Goal: Information Seeking & Learning: Learn about a topic

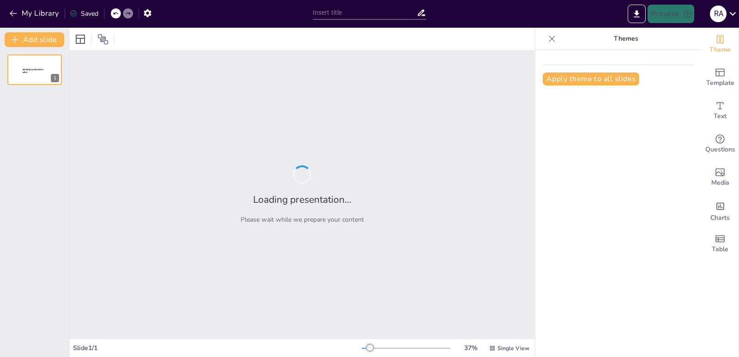
type input "MANUAL DE EDUCACIÓN VIAL Y SEGURIDAD VEHICULAR"
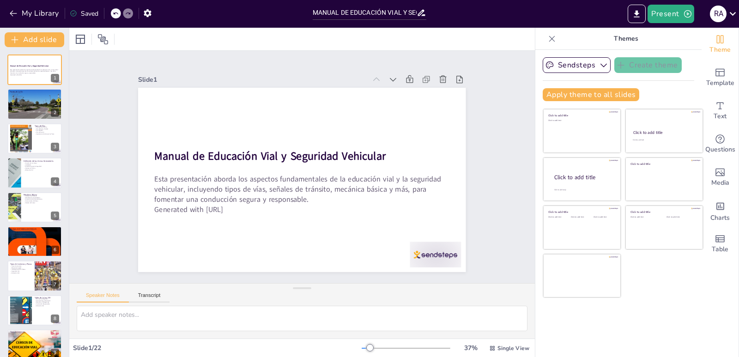
checkbox input "true"
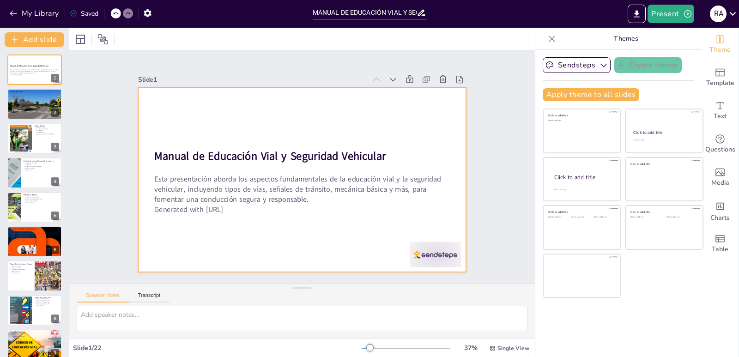
checkbox input "true"
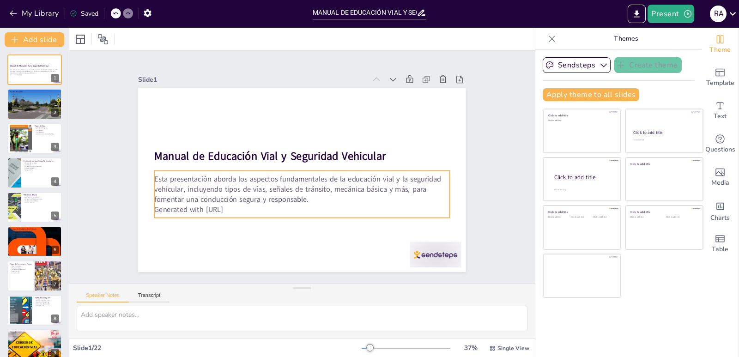
checkbox input "true"
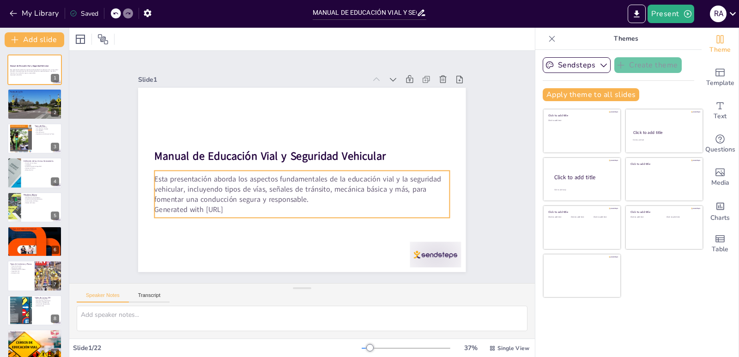
checkbox input "true"
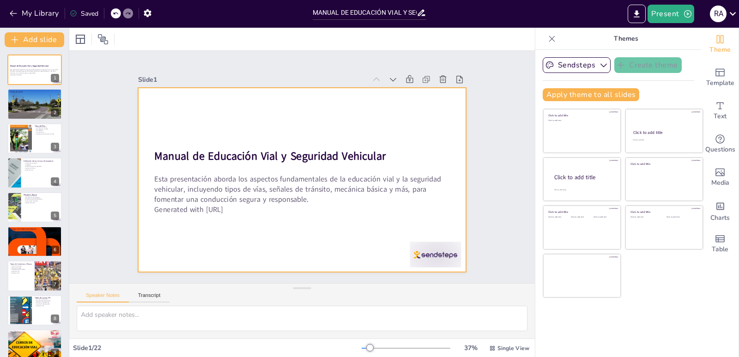
checkbox input "true"
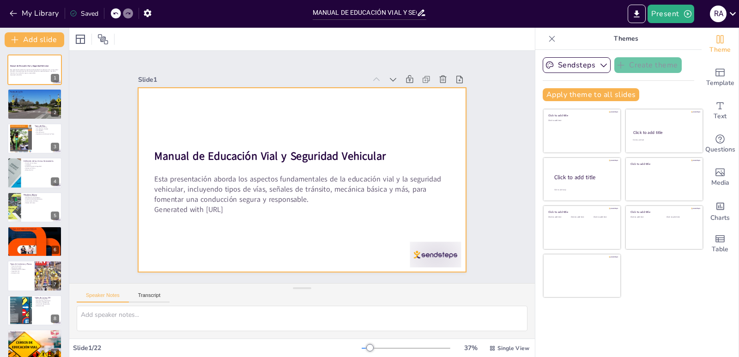
checkbox input "true"
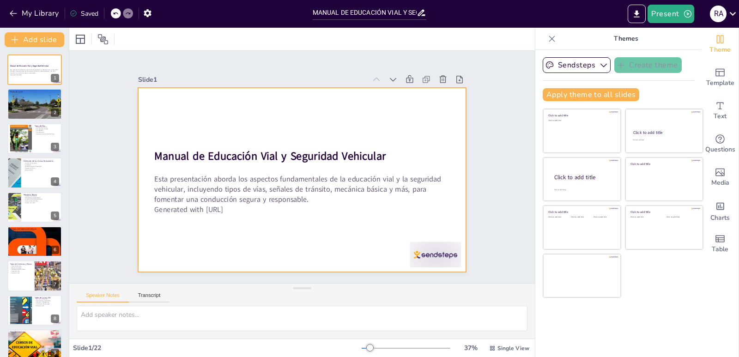
checkbox input "true"
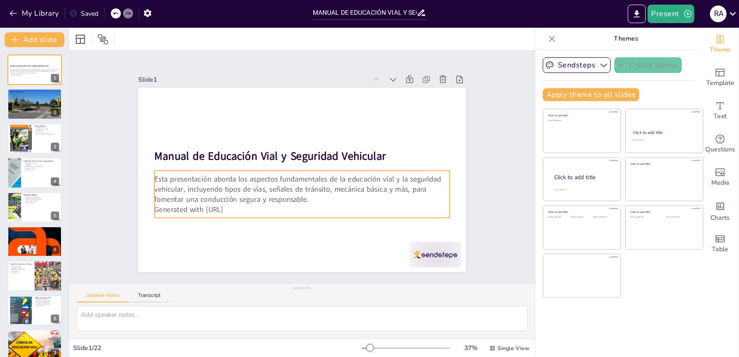
checkbox input "true"
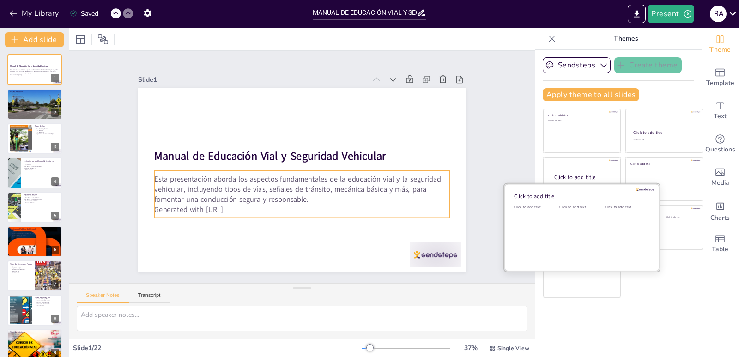
checkbox input "true"
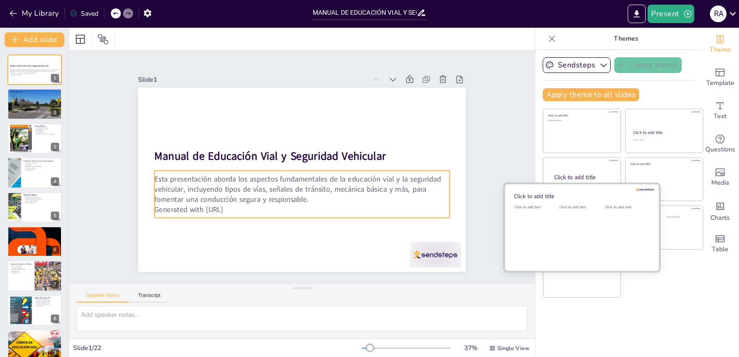
checkbox input "true"
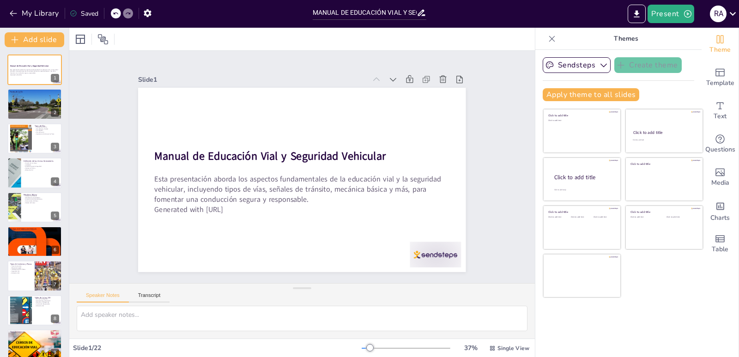
checkbox input "true"
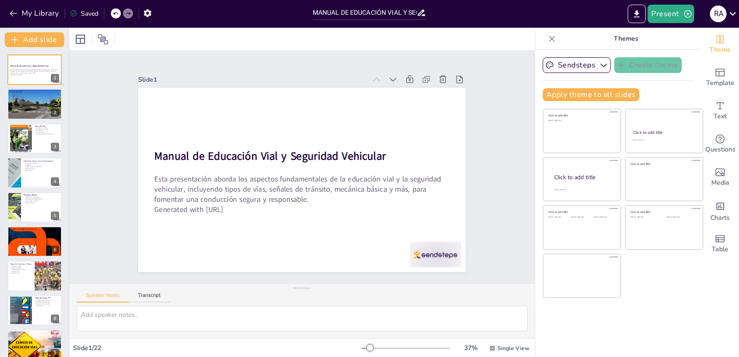
checkbox input "true"
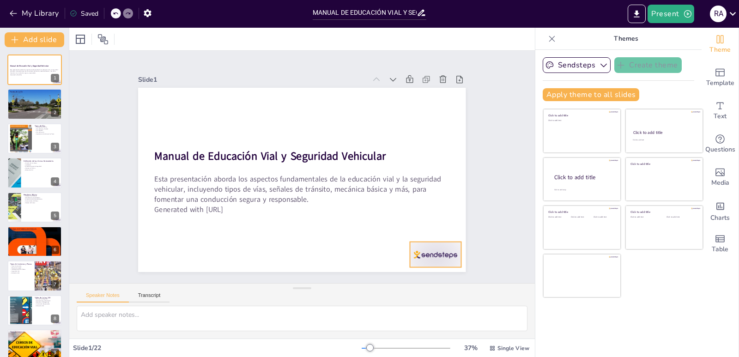
checkbox input "true"
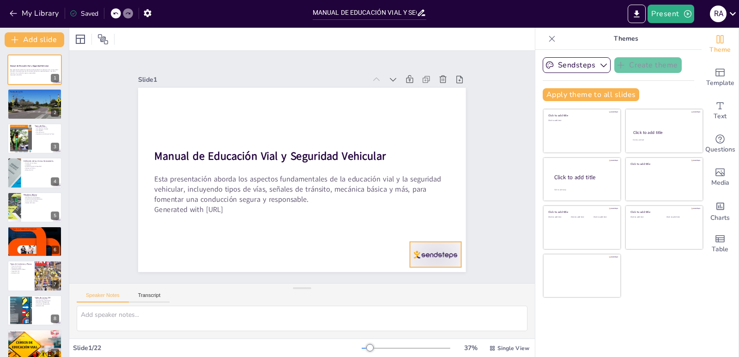
checkbox input "true"
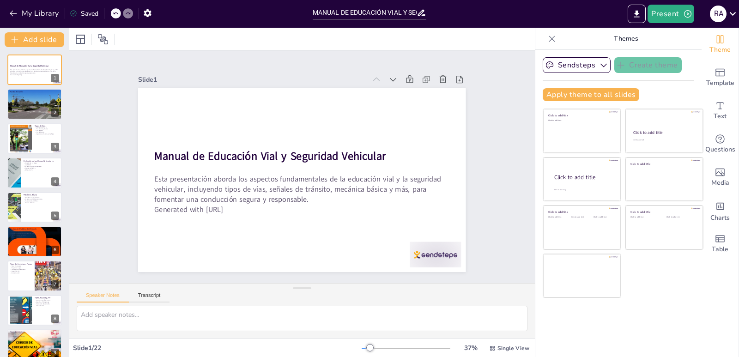
checkbox input "true"
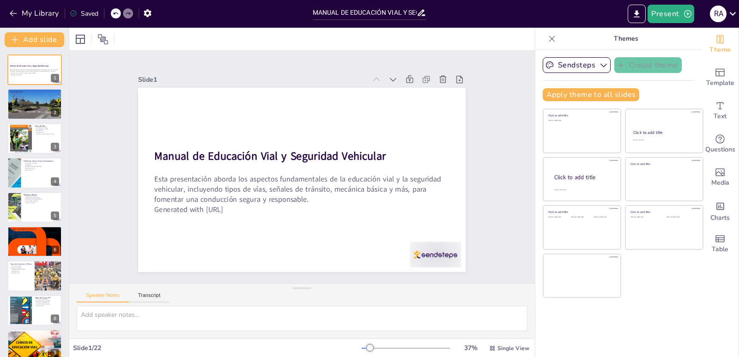
checkbox input "true"
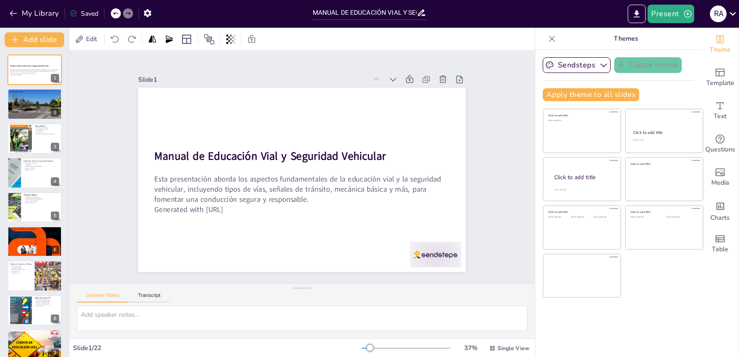
checkbox input "true"
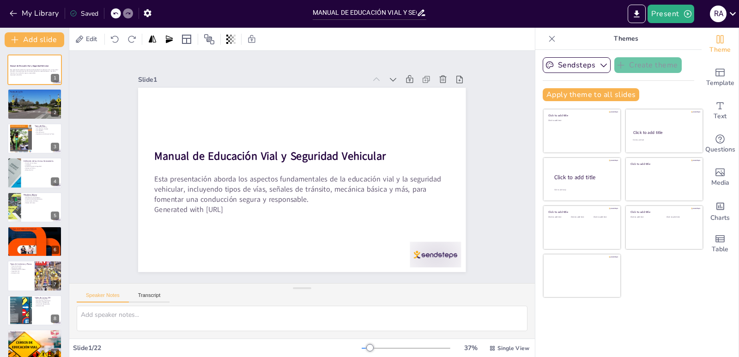
checkbox input "true"
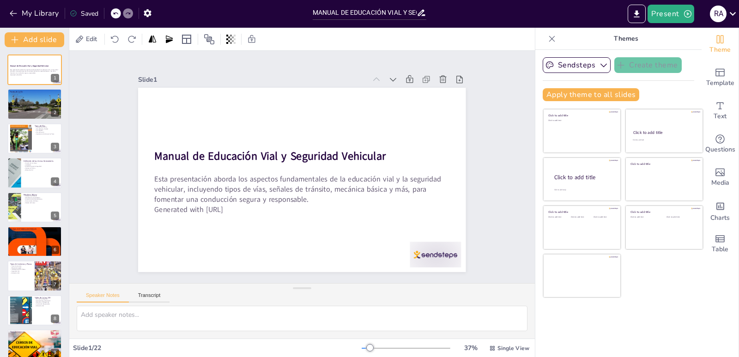
checkbox input "true"
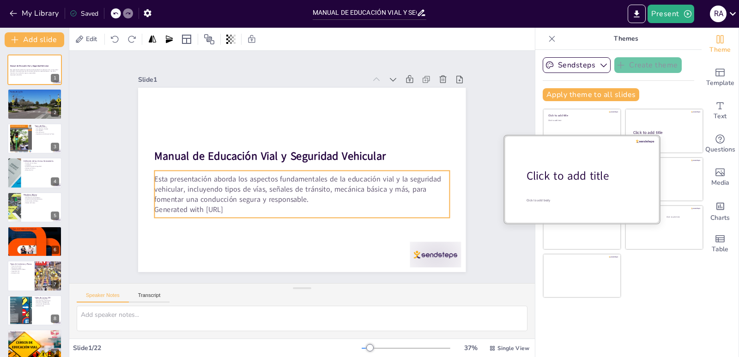
checkbox input "true"
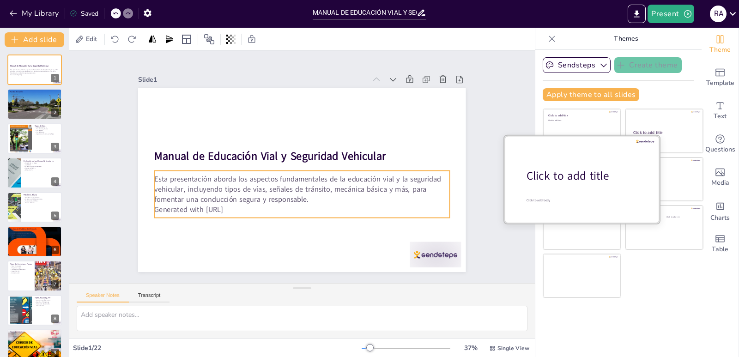
checkbox input "true"
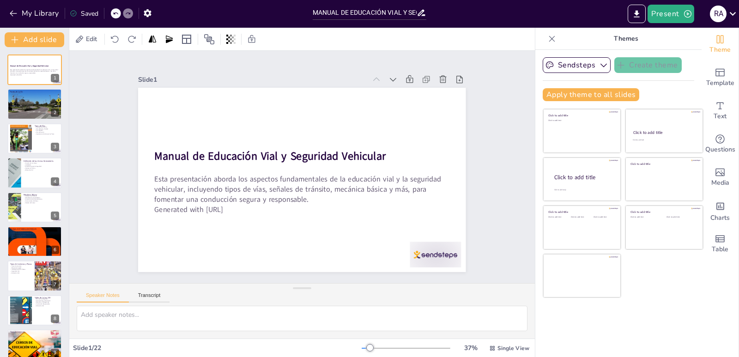
checkbox input "true"
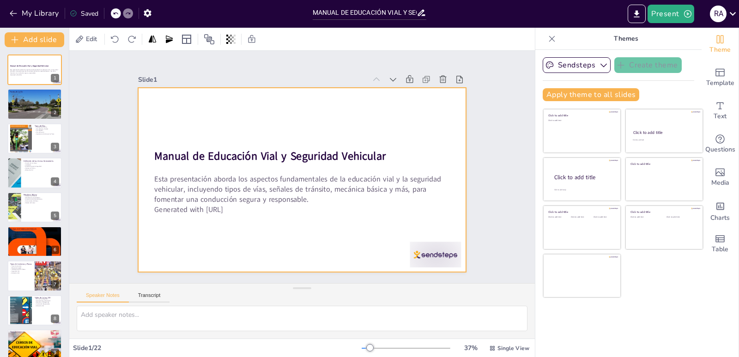
checkbox input "true"
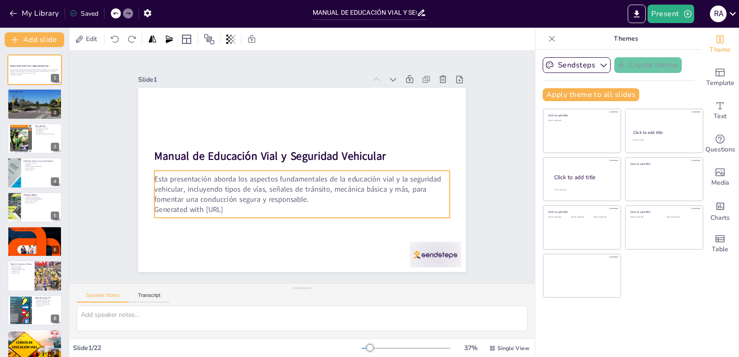
checkbox input "true"
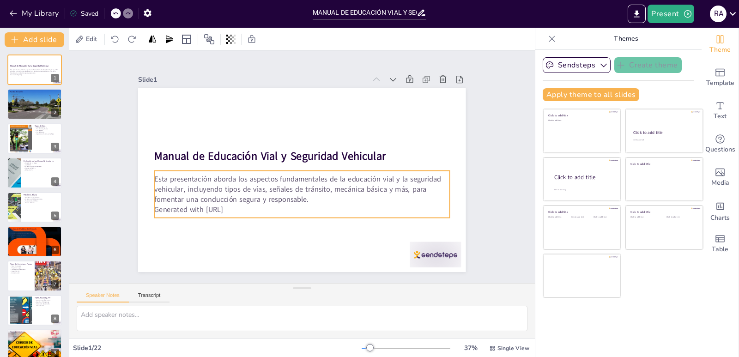
checkbox input "true"
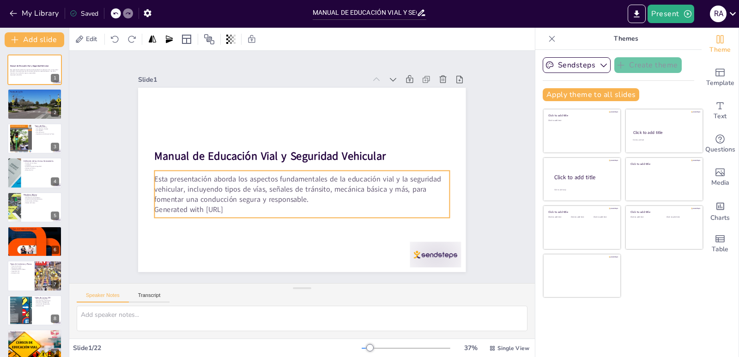
checkbox input "true"
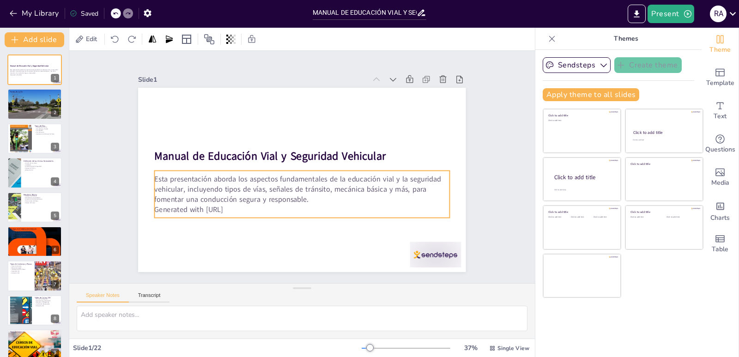
checkbox input "true"
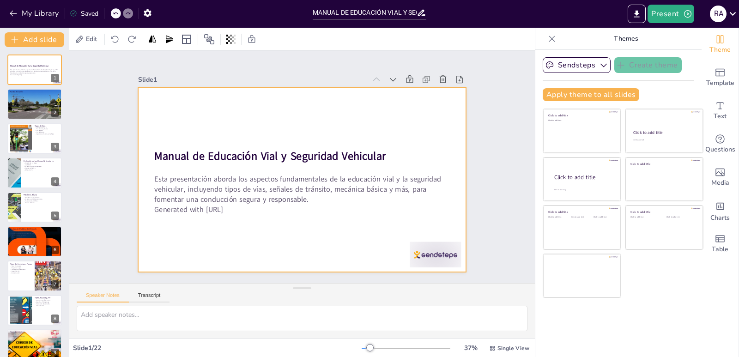
checkbox input "true"
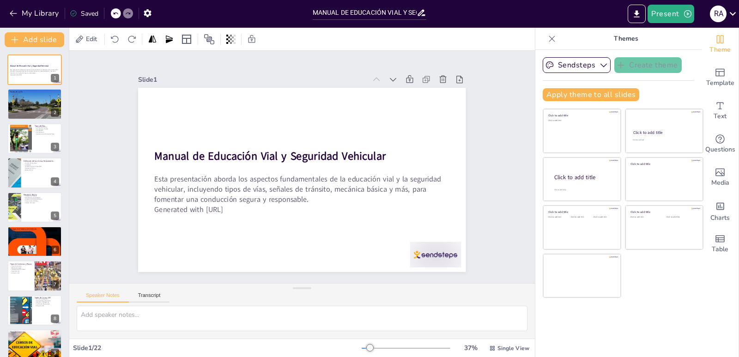
checkbox input "true"
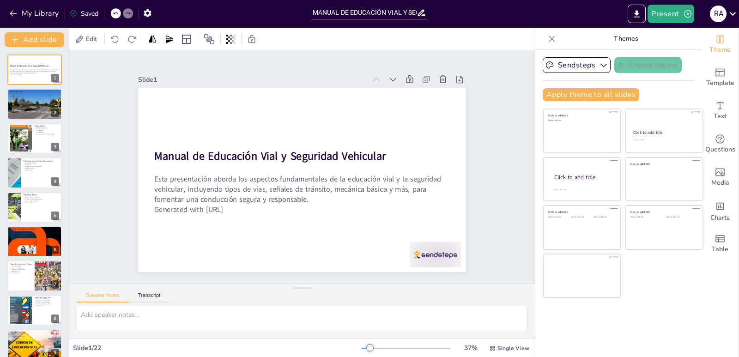
checkbox input "true"
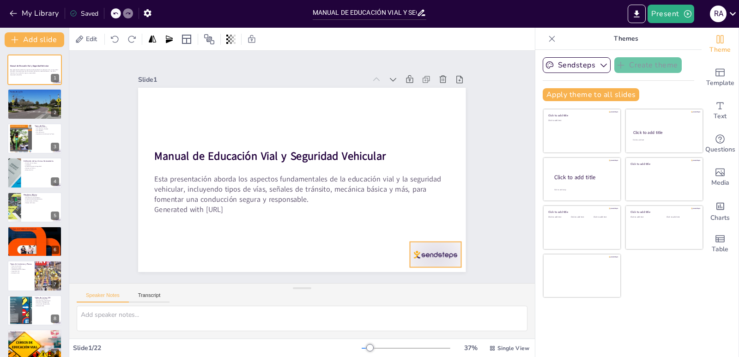
checkbox input "true"
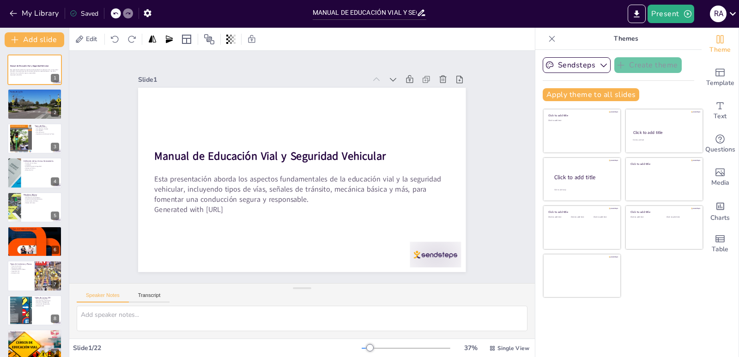
checkbox input "true"
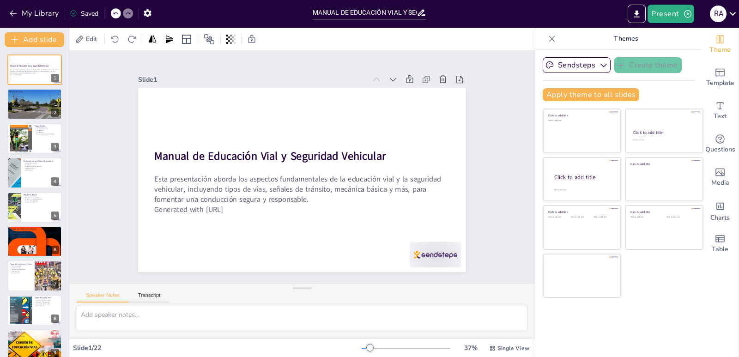
checkbox input "true"
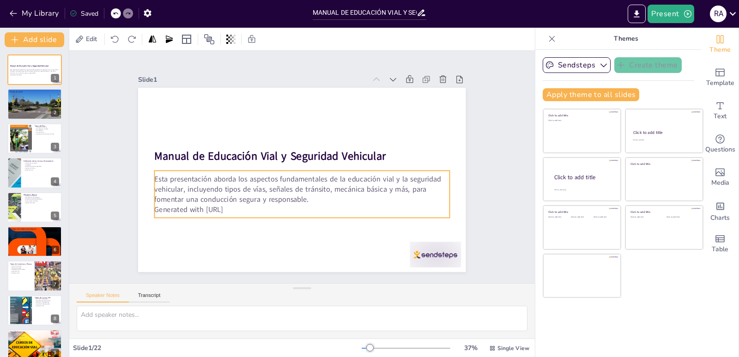
checkbox input "true"
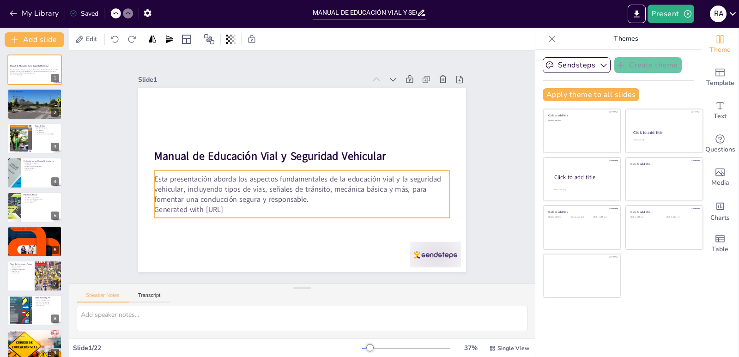
checkbox input "true"
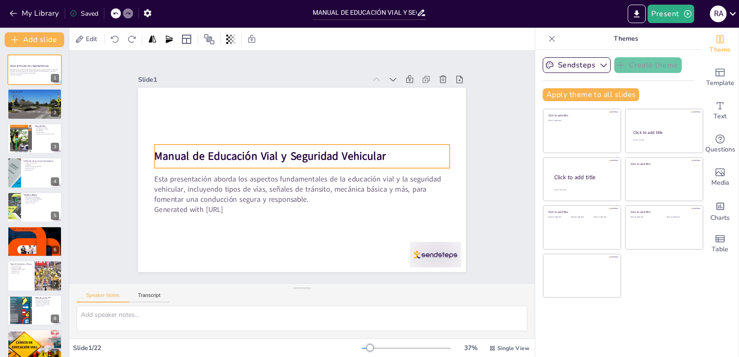
checkbox input "true"
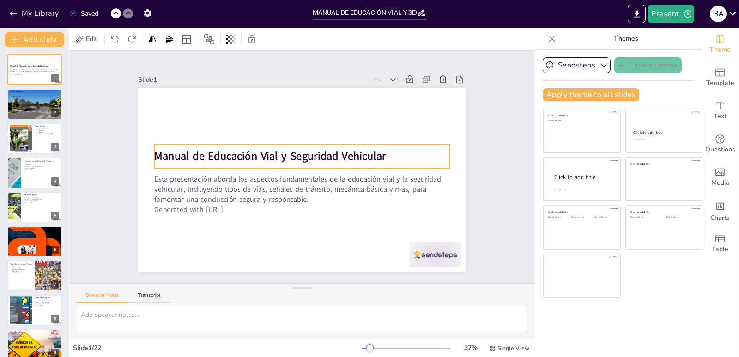
checkbox input "true"
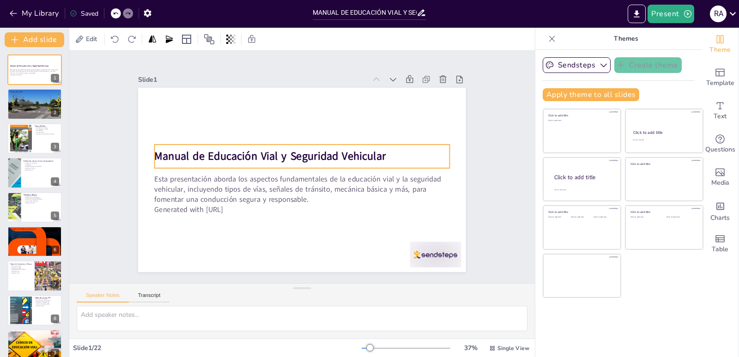
checkbox input "true"
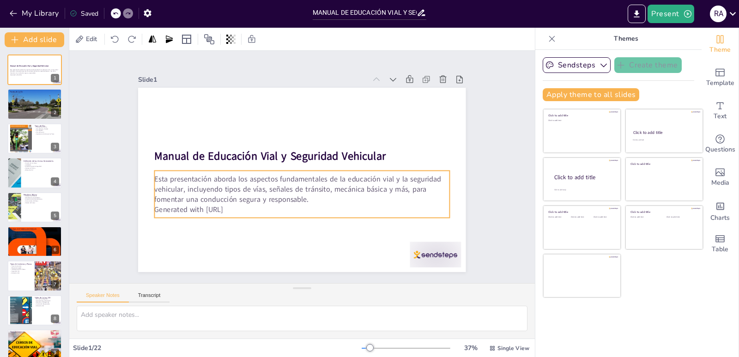
checkbox input "true"
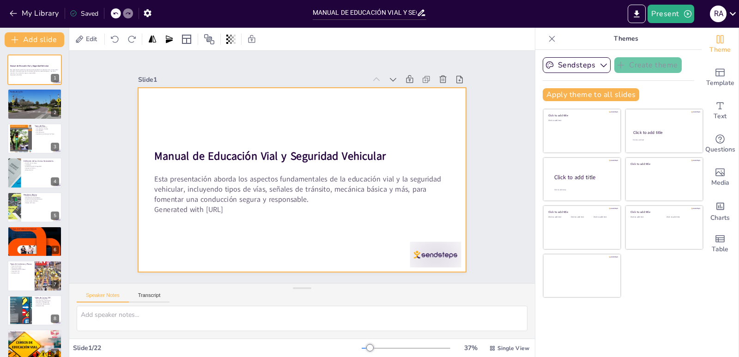
checkbox input "true"
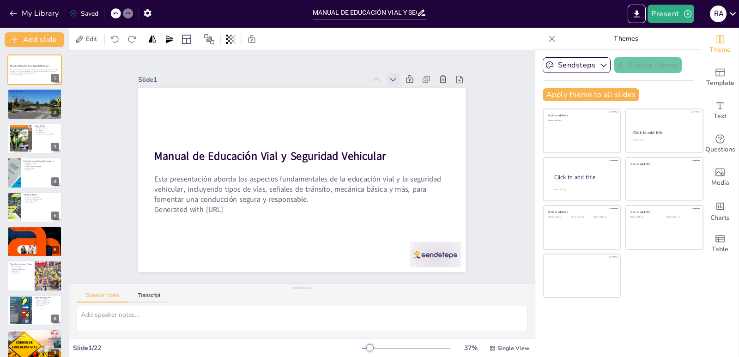
click at [396, 85] on icon at bounding box center [401, 90] width 10 height 10
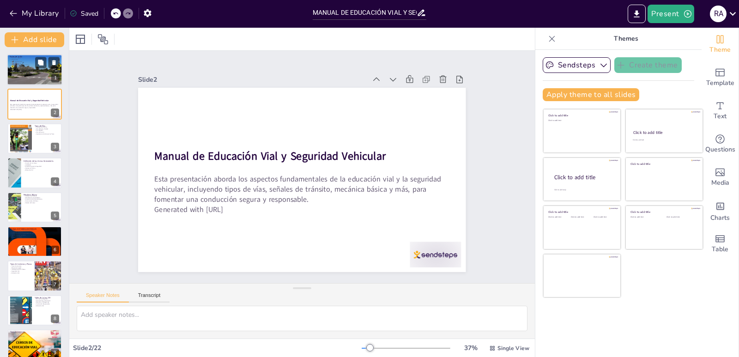
click at [22, 70] on div at bounding box center [34, 70] width 55 height 42
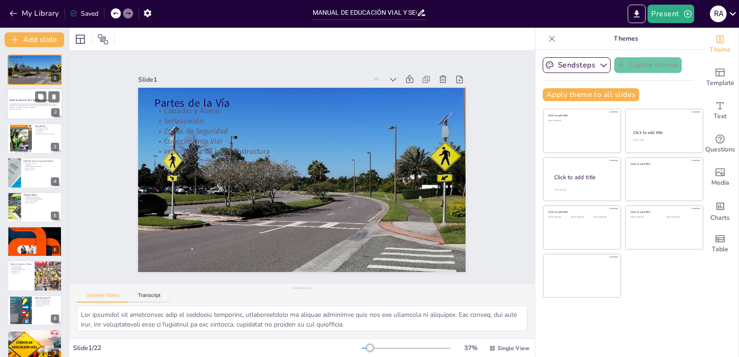
click at [23, 110] on div at bounding box center [34, 104] width 55 height 31
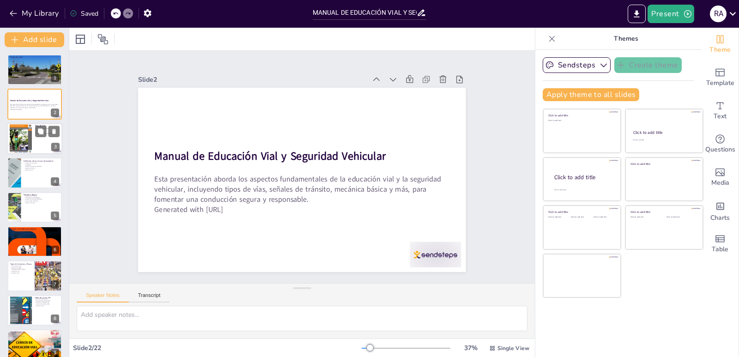
click at [29, 143] on div at bounding box center [21, 139] width 22 height 30
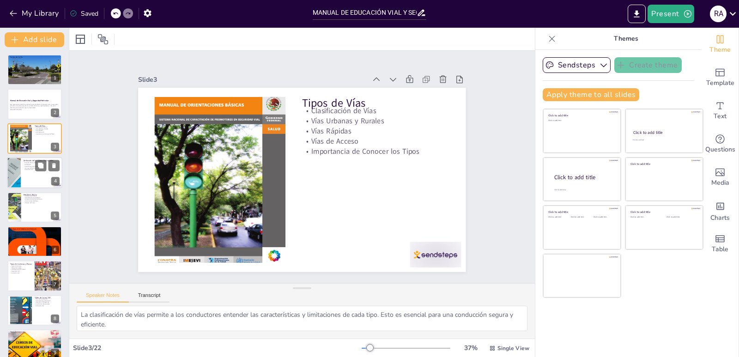
click at [30, 166] on p "Importancia para la Seguridad" at bounding box center [42, 167] width 36 height 2
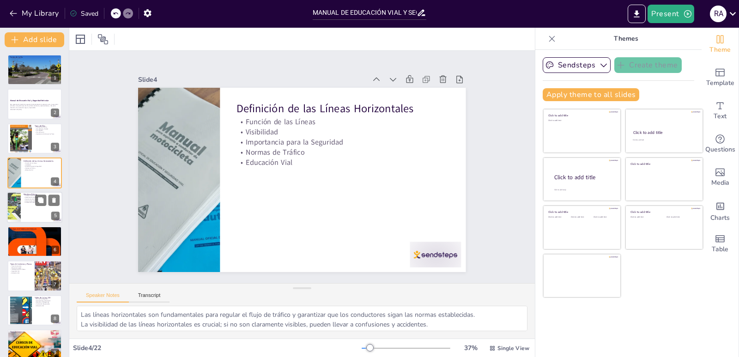
click at [28, 205] on div at bounding box center [34, 207] width 55 height 31
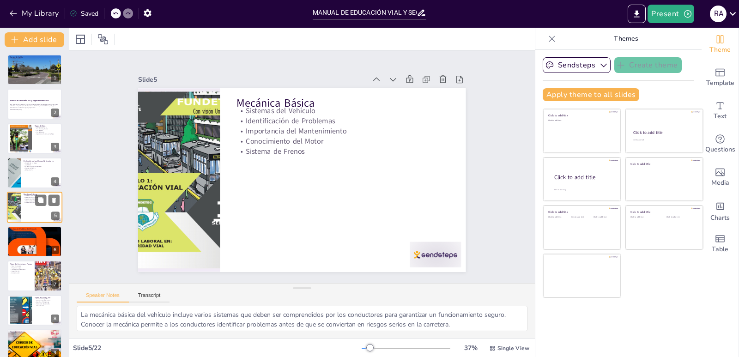
scroll to position [5, 0]
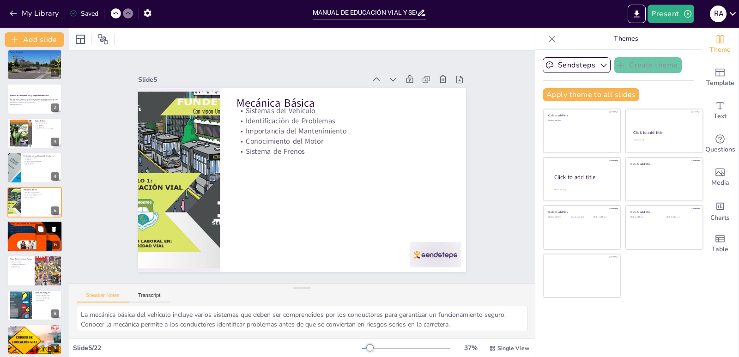
click at [28, 232] on p "Atención Inmediata" at bounding box center [35, 232] width 50 height 2
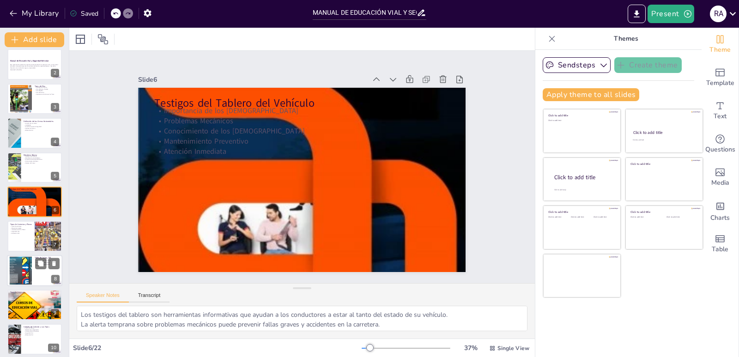
click at [28, 267] on div at bounding box center [20, 270] width 37 height 28
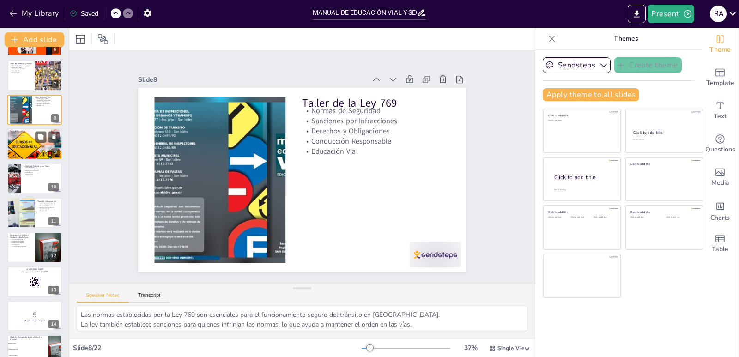
click at [25, 146] on div at bounding box center [34, 144] width 55 height 34
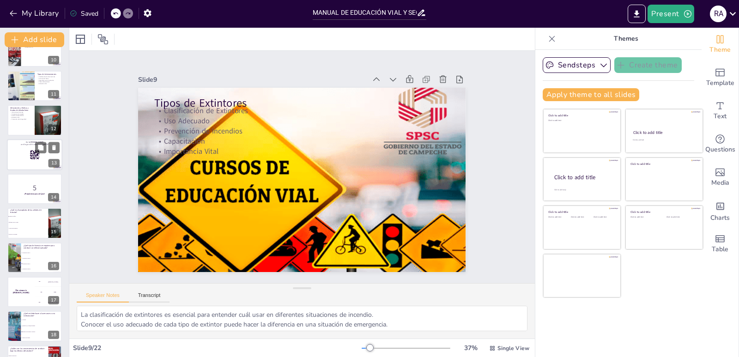
click at [28, 162] on div at bounding box center [34, 154] width 55 height 31
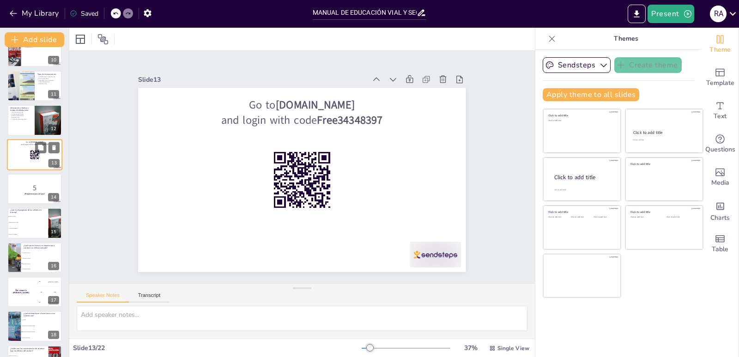
scroll to position [280, 0]
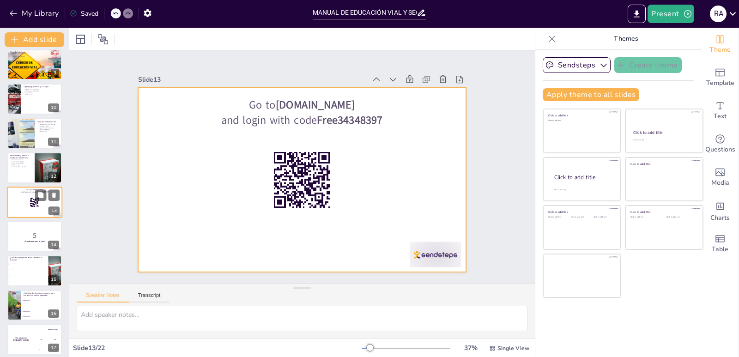
click at [27, 208] on div at bounding box center [34, 202] width 55 height 31
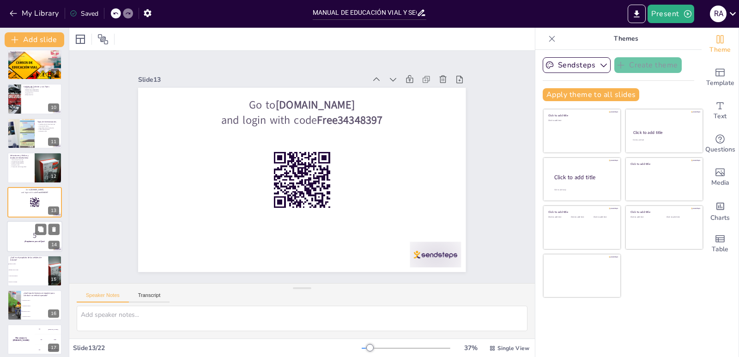
click at [26, 242] on strong "¡Prepárense para el Quiz!" at bounding box center [34, 241] width 21 height 2
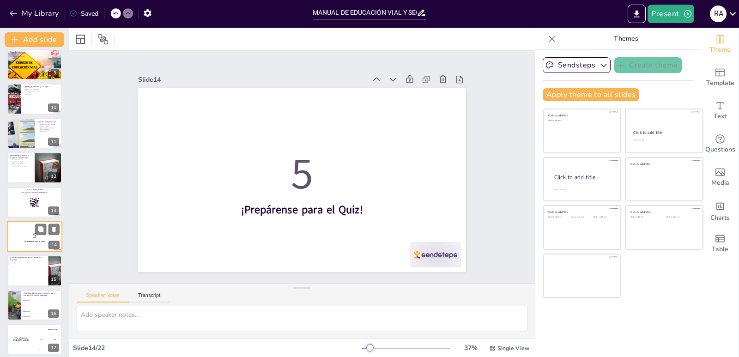
scroll to position [315, 0]
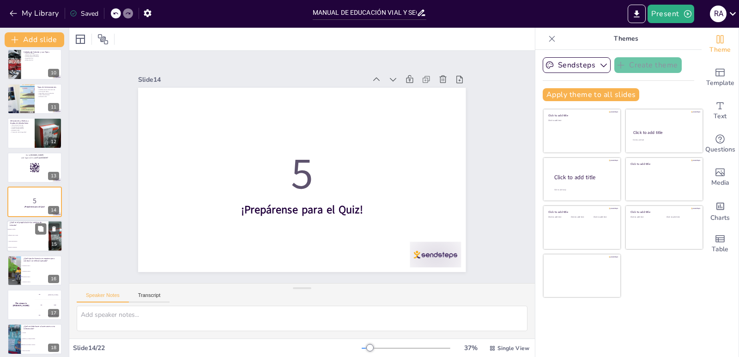
click at [18, 238] on li "Informar sobre el clima" at bounding box center [28, 236] width 42 height 6
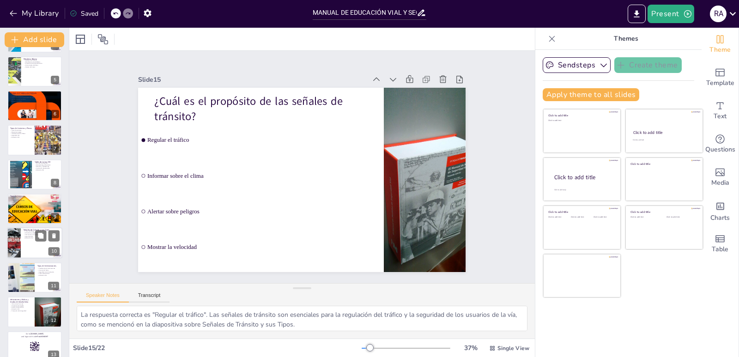
scroll to position [180, 0]
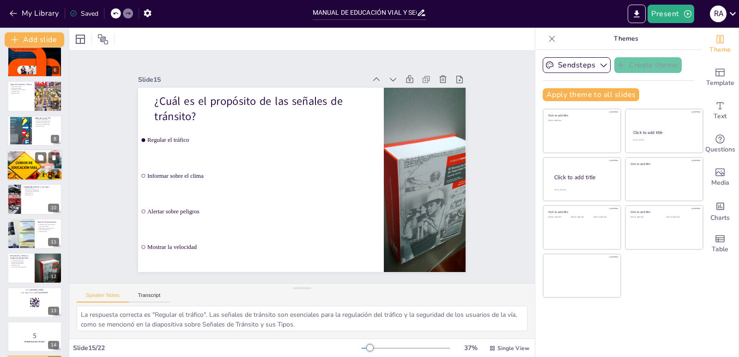
click at [25, 164] on div at bounding box center [34, 165] width 55 height 34
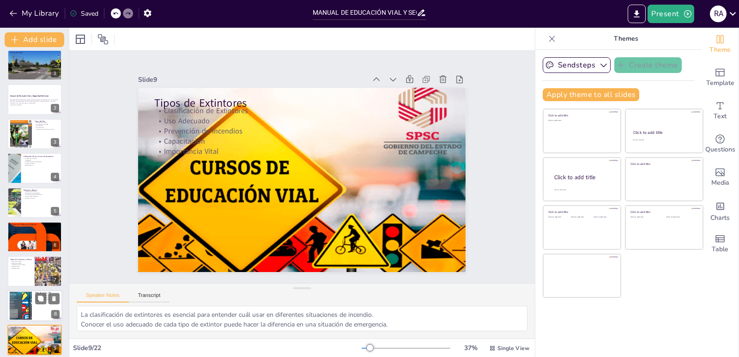
scroll to position [4, 0]
click at [26, 274] on div at bounding box center [34, 271] width 55 height 31
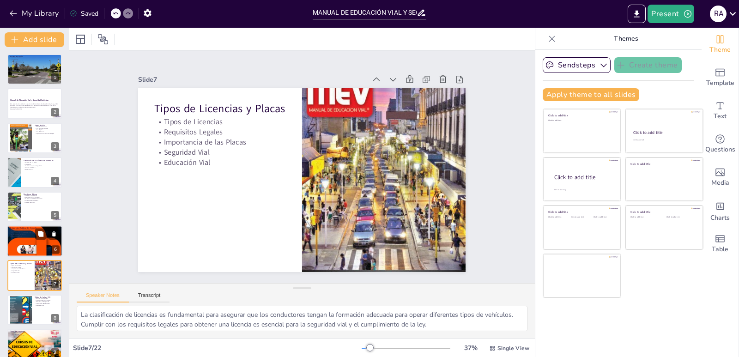
scroll to position [0, 0]
click at [21, 135] on div at bounding box center [21, 139] width 22 height 30
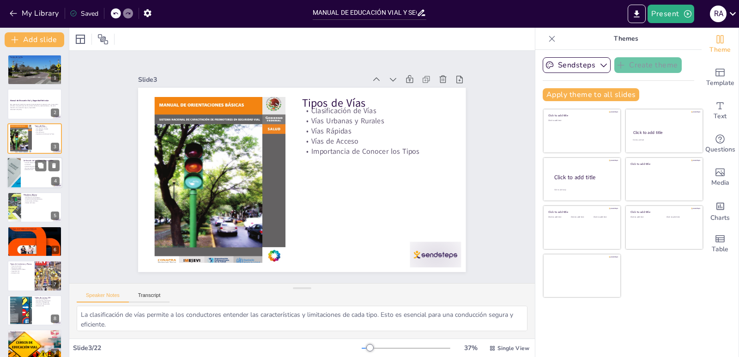
click at [16, 179] on div at bounding box center [13, 172] width 47 height 31
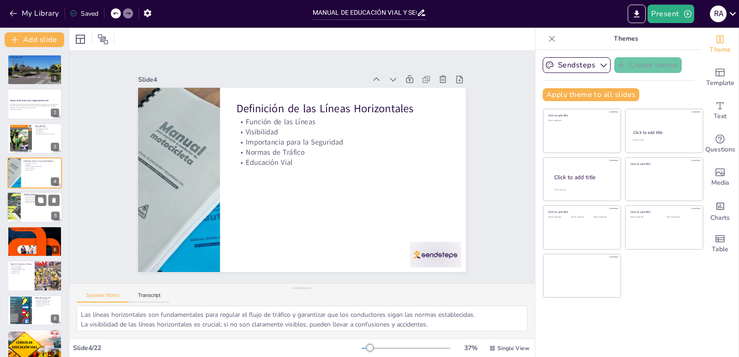
click at [24, 206] on div at bounding box center [34, 207] width 55 height 31
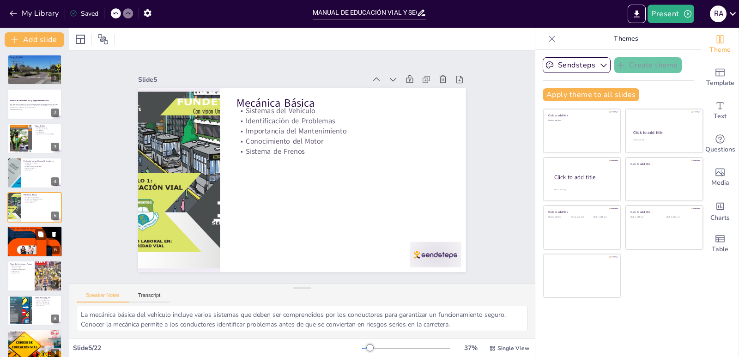
scroll to position [5, 0]
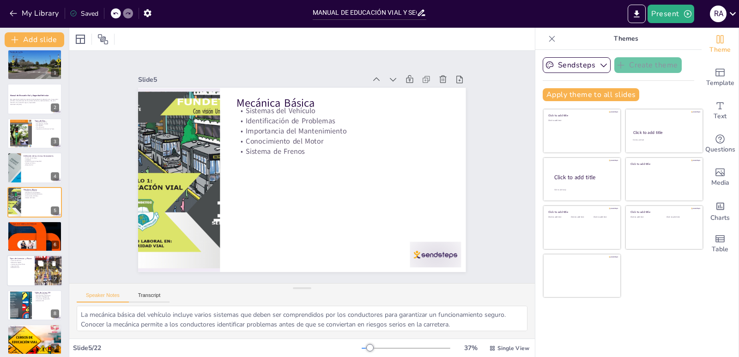
click at [18, 269] on div at bounding box center [34, 270] width 55 height 31
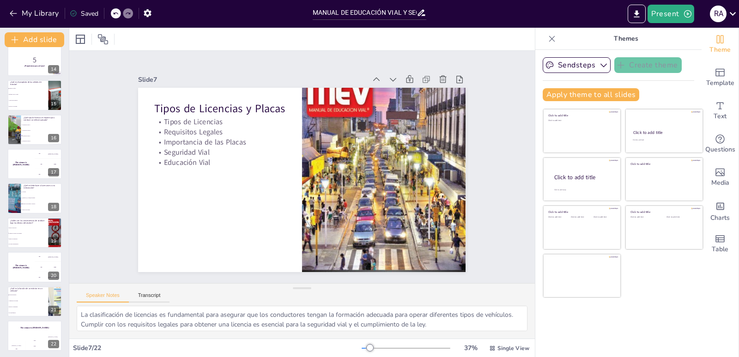
scroll to position [457, 0]
click at [24, 237] on span "Reduce la visibilidad" at bounding box center [28, 237] width 40 height 1
